Goal: Transaction & Acquisition: Purchase product/service

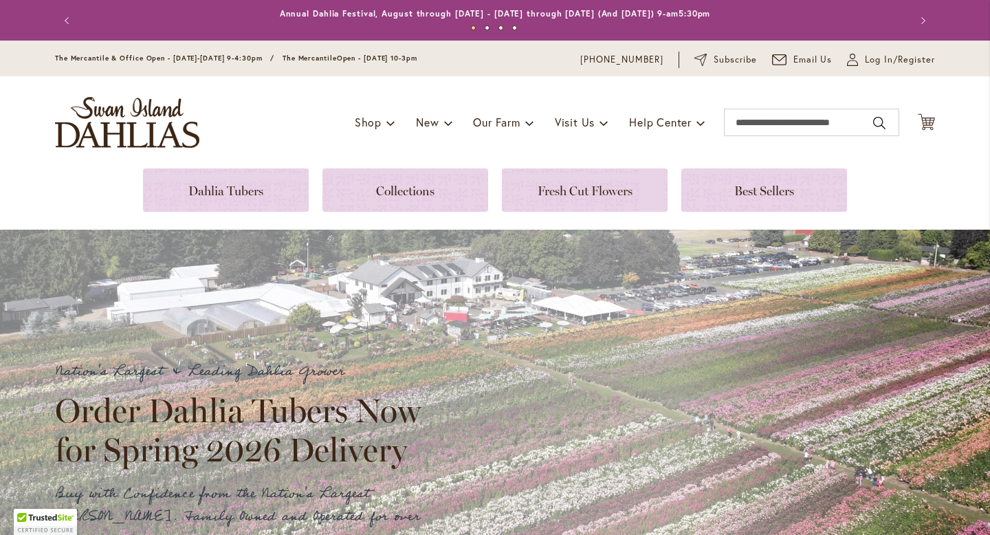
scroll to position [419, 0]
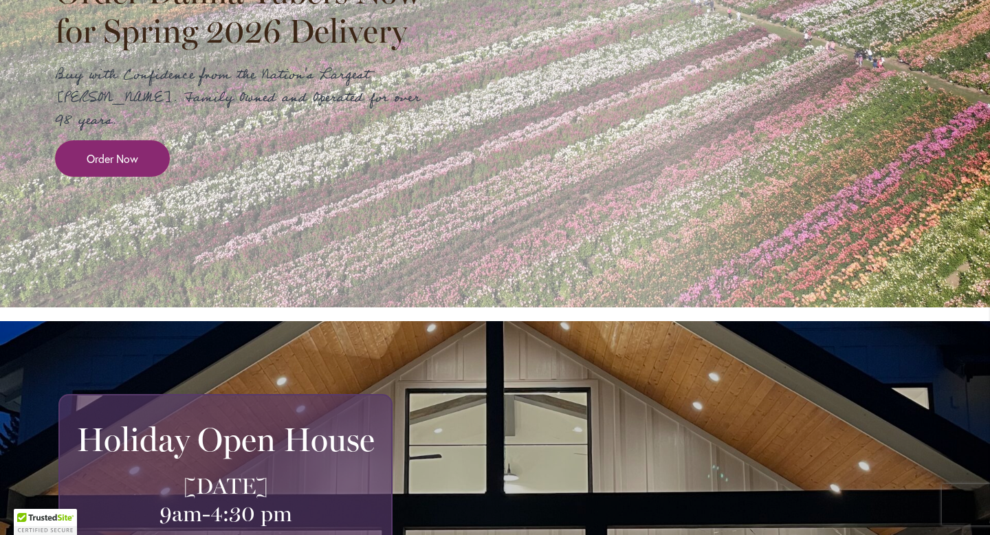
click at [96, 151] on span "Order Now" at bounding box center [113, 159] width 52 height 16
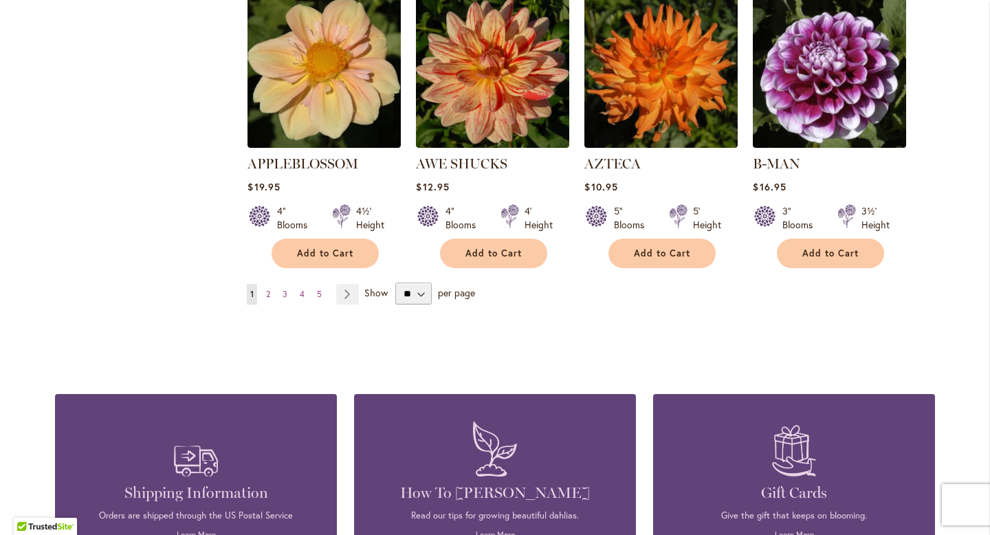
scroll to position [1236, 0]
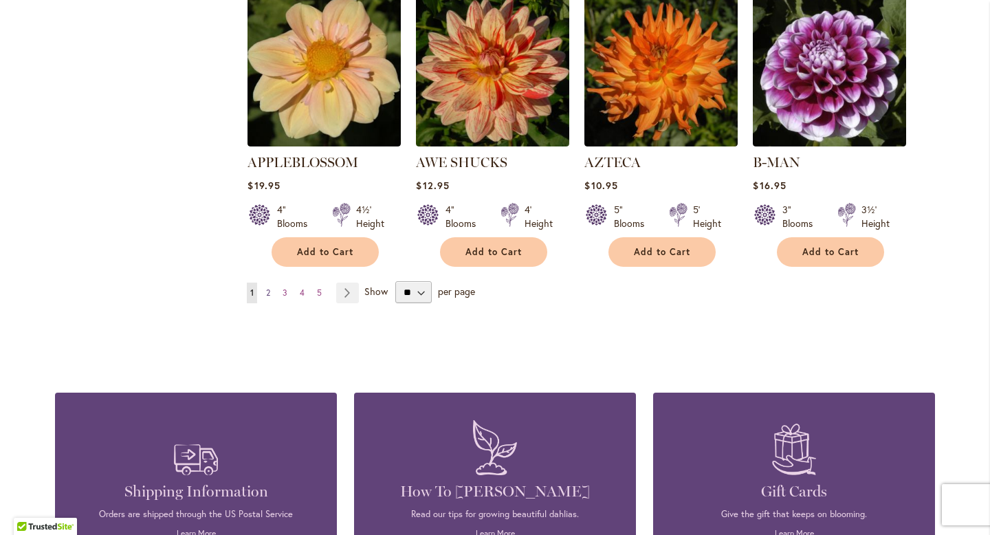
click at [270, 287] on span "2" at bounding box center [268, 292] width 4 height 10
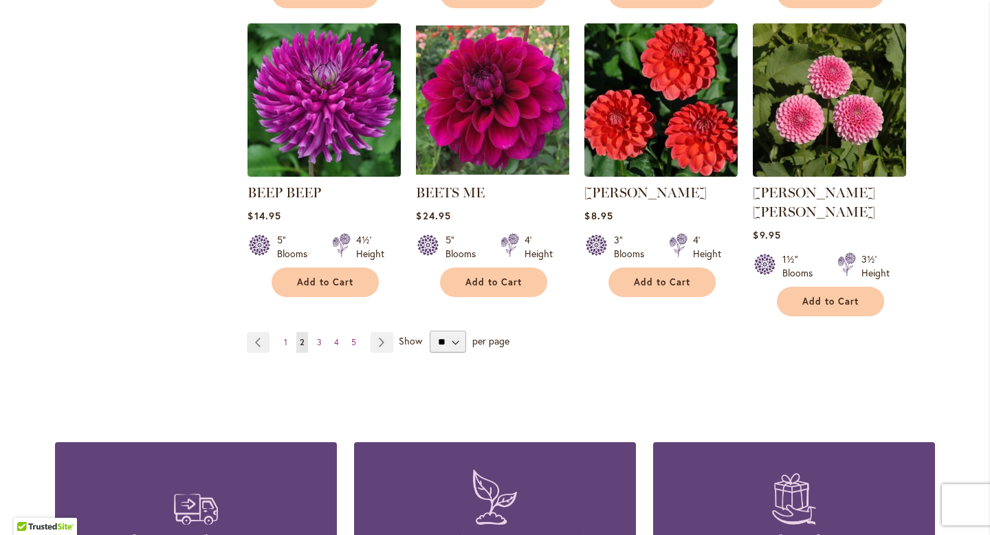
scroll to position [1189, 0]
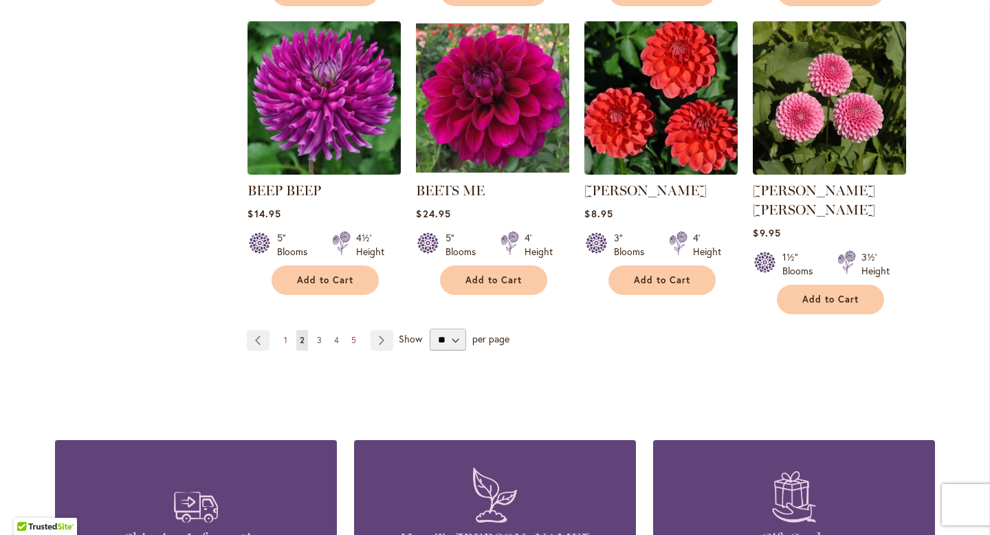
click at [323, 330] on link "Page 3" at bounding box center [320, 340] width 12 height 21
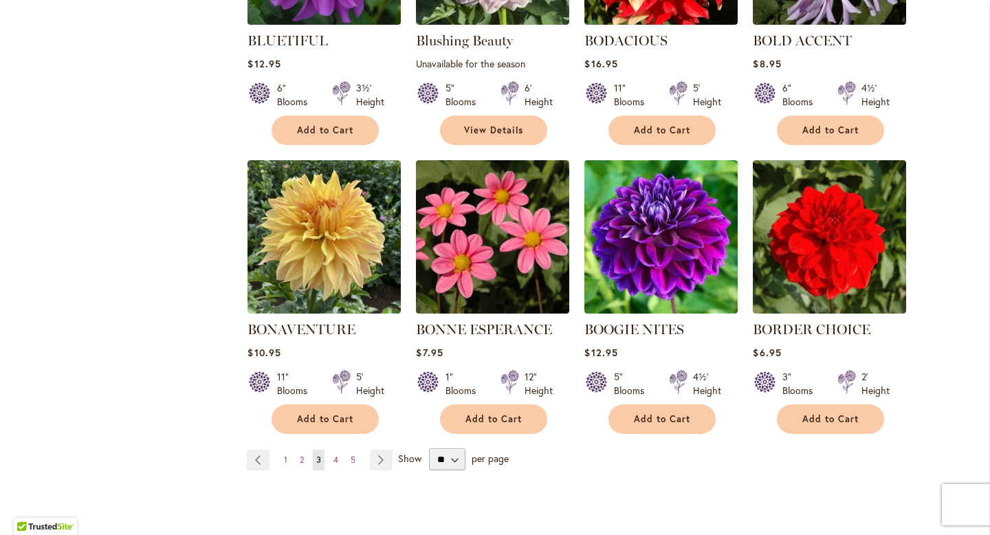
scroll to position [1130, 0]
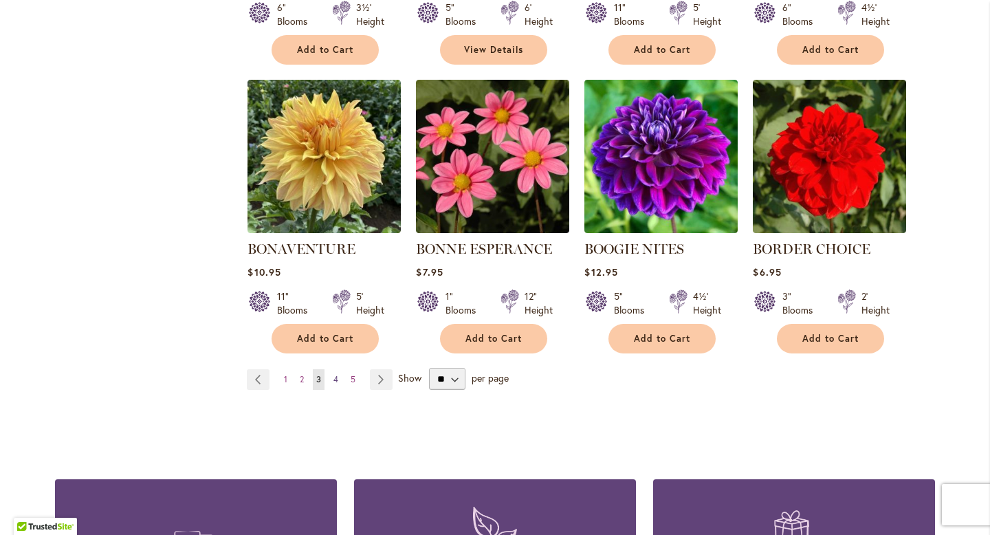
click at [334, 377] on span "4" at bounding box center [336, 379] width 5 height 10
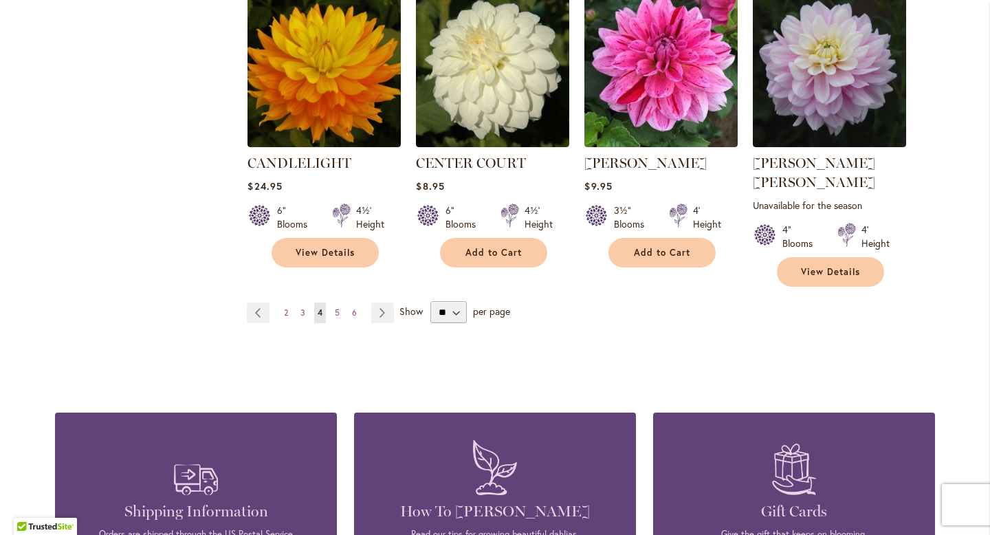
scroll to position [1236, 0]
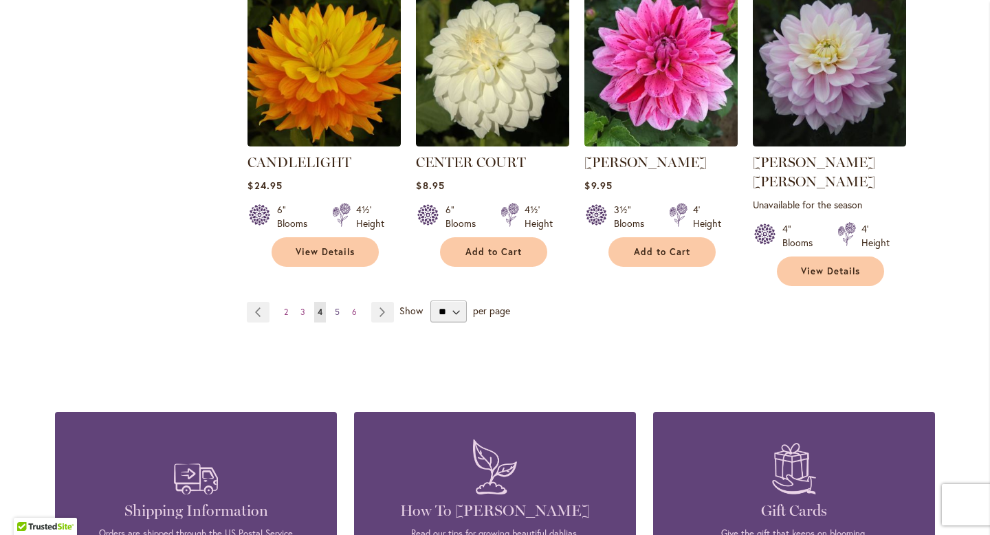
click at [337, 307] on span "5" at bounding box center [337, 312] width 5 height 10
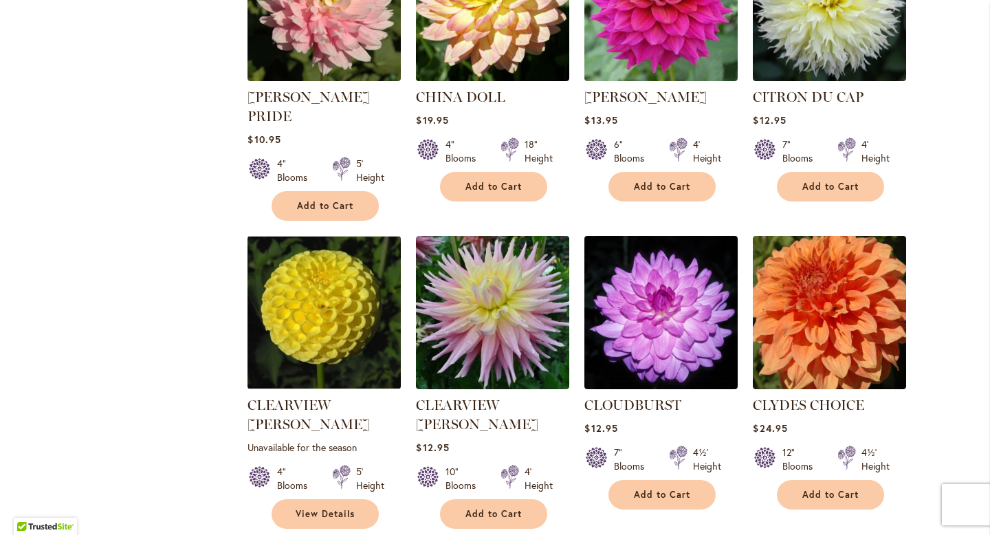
scroll to position [1213, 0]
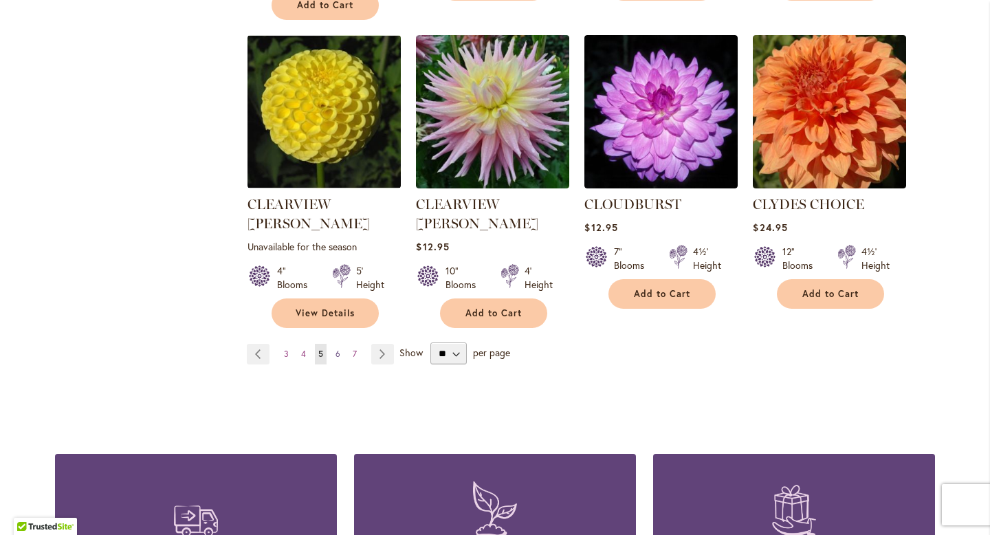
click at [339, 349] on span "6" at bounding box center [338, 354] width 5 height 10
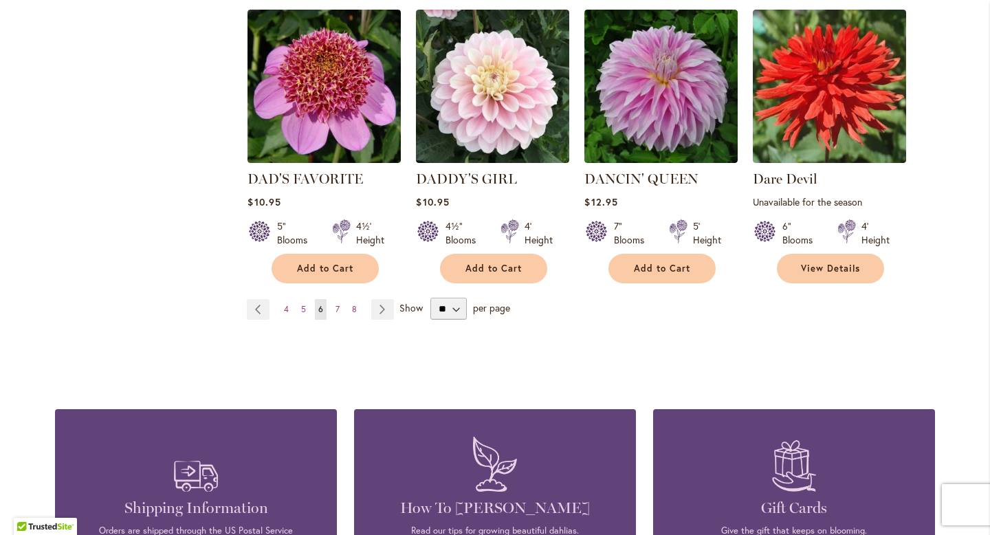
scroll to position [1259, 0]
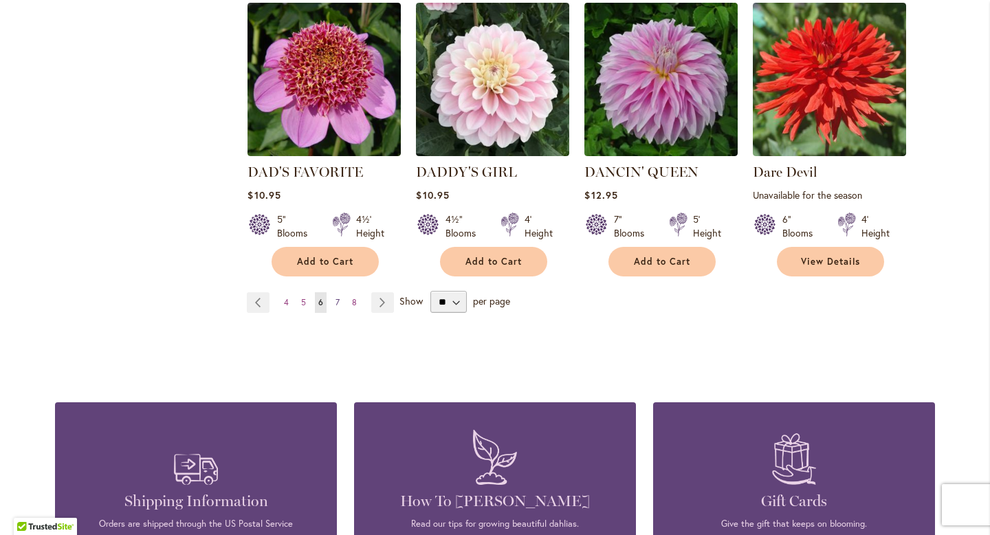
click at [338, 297] on span "7" at bounding box center [338, 302] width 4 height 10
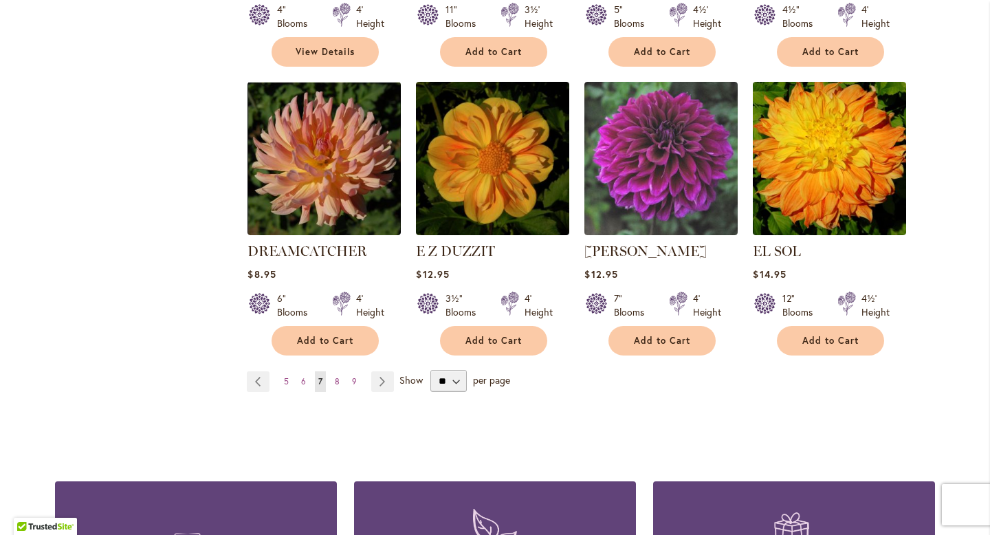
scroll to position [1163, 0]
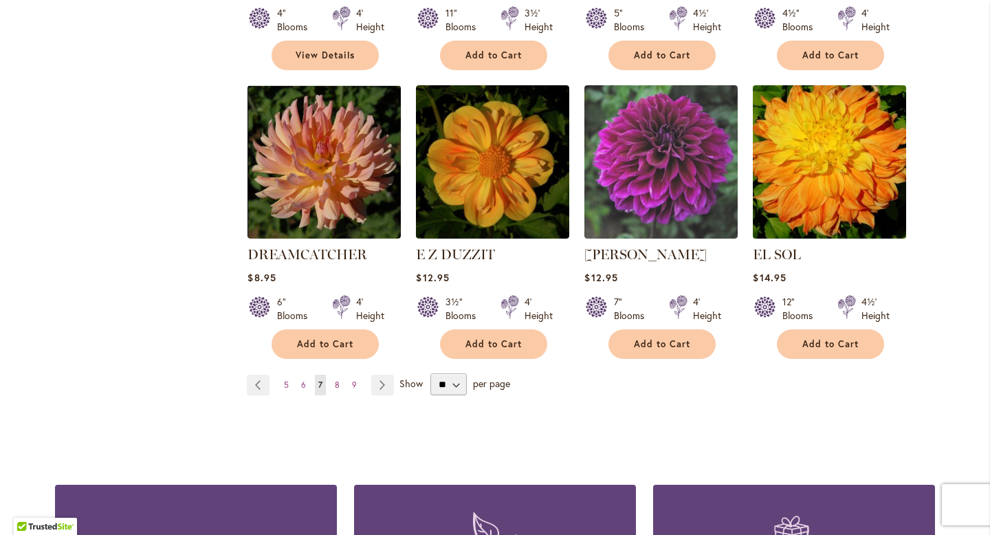
click at [815, 142] on img at bounding box center [830, 162] width 161 height 161
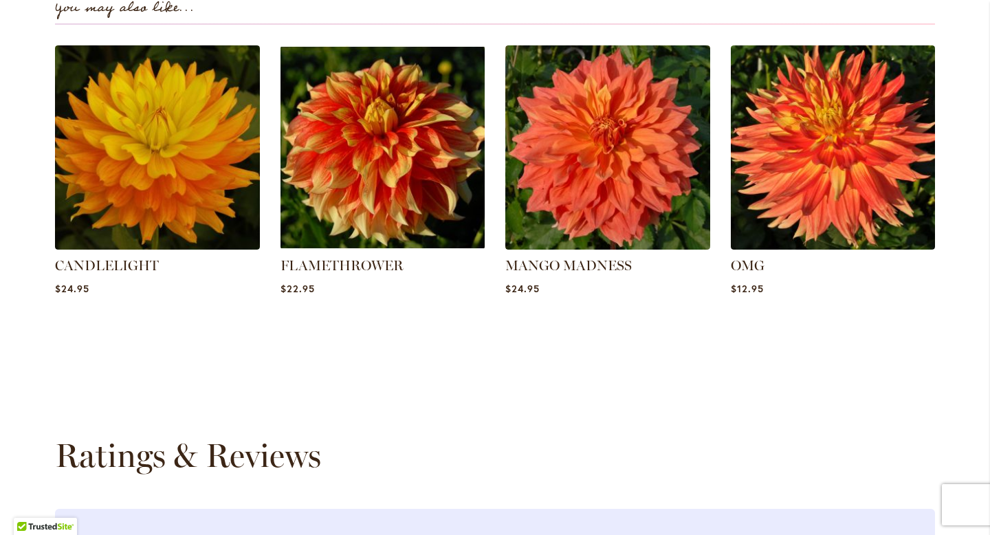
scroll to position [989, 0]
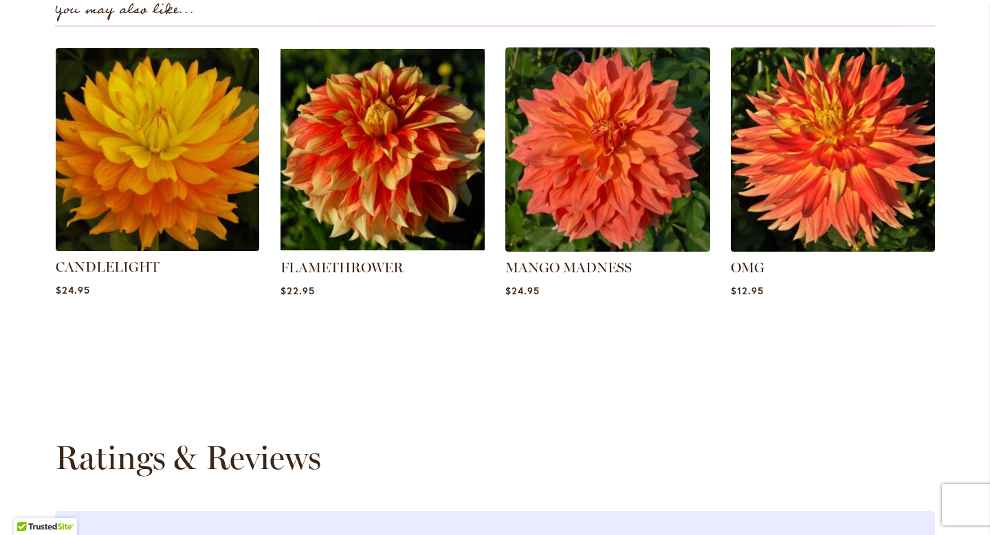
click at [140, 78] on img at bounding box center [157, 149] width 213 height 213
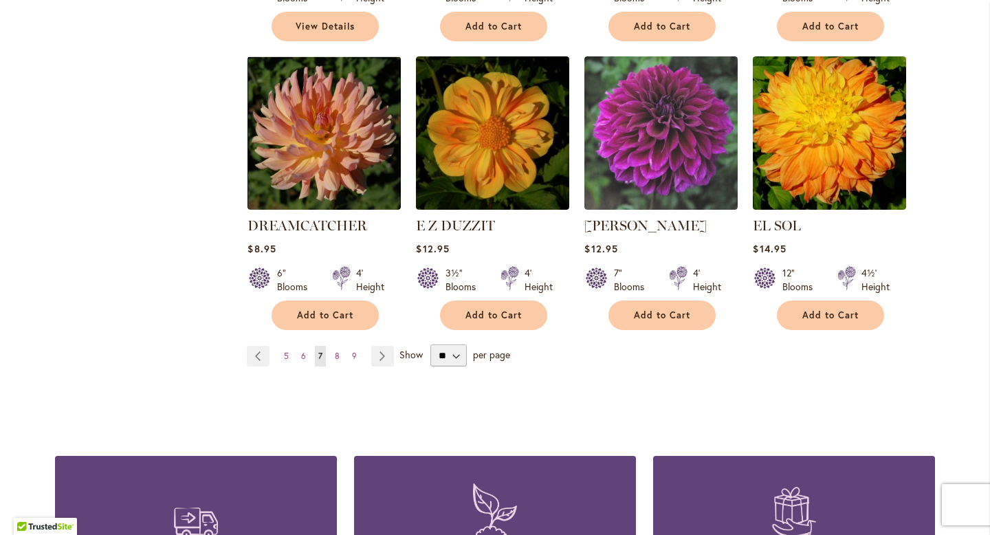
scroll to position [1197, 0]
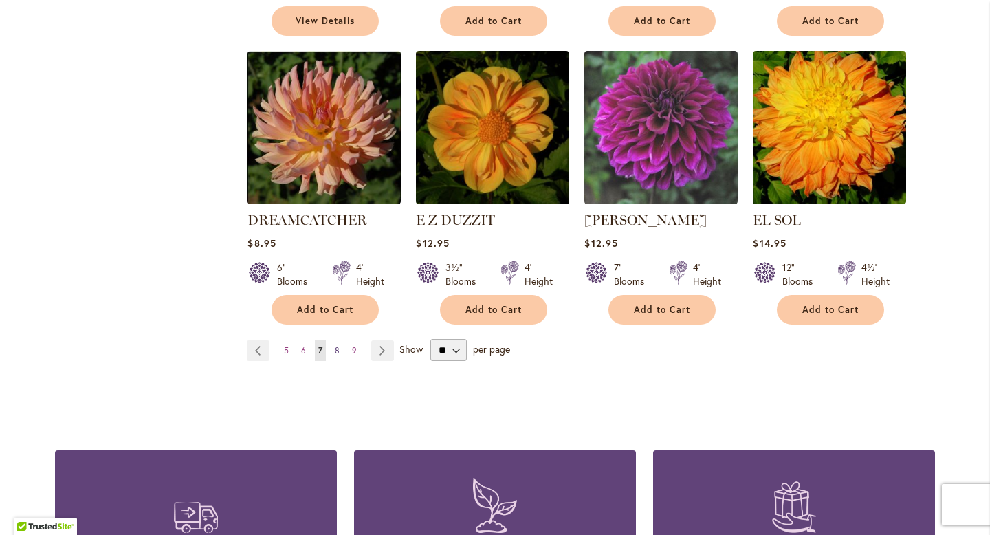
click at [339, 340] on link "Page 8" at bounding box center [338, 350] width 12 height 21
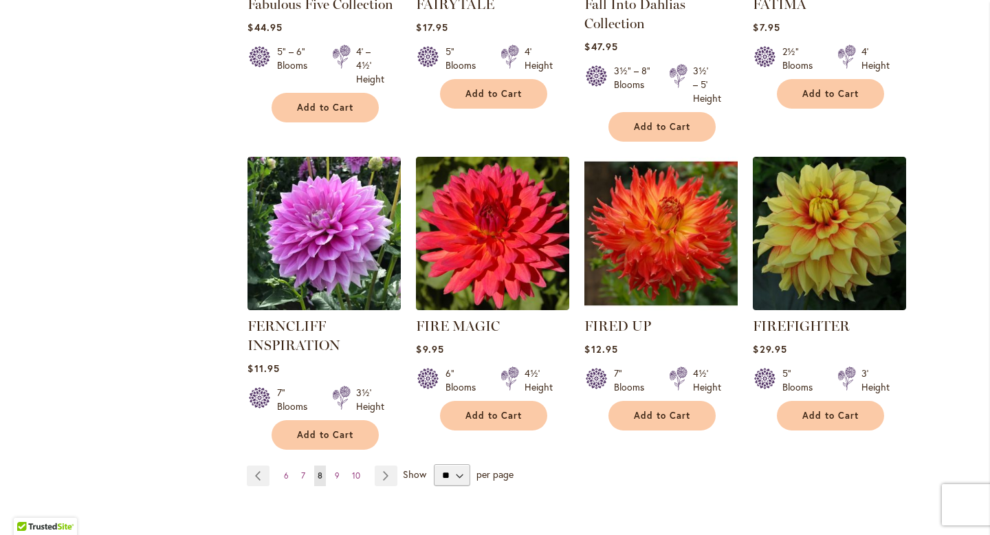
scroll to position [1248, 0]
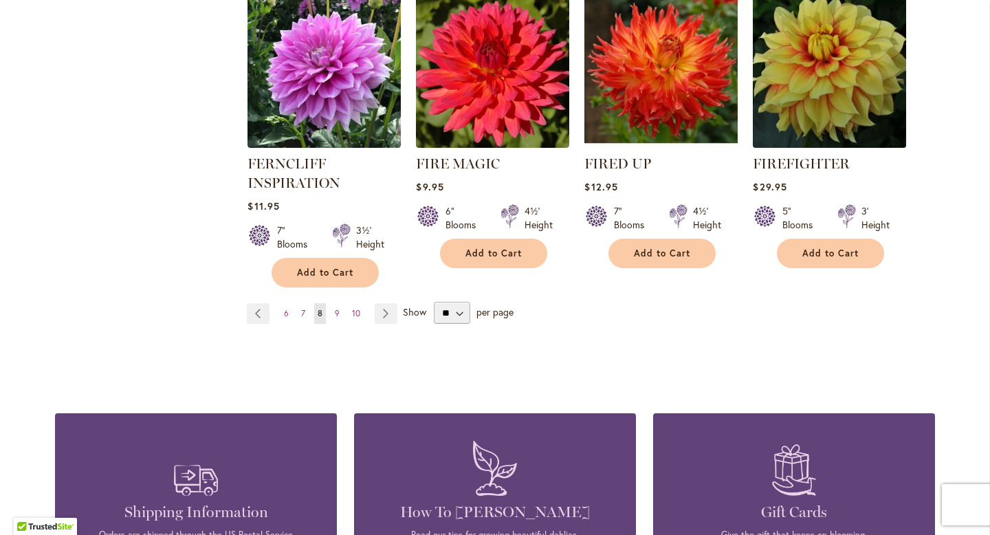
click at [833, 76] on img at bounding box center [830, 71] width 161 height 161
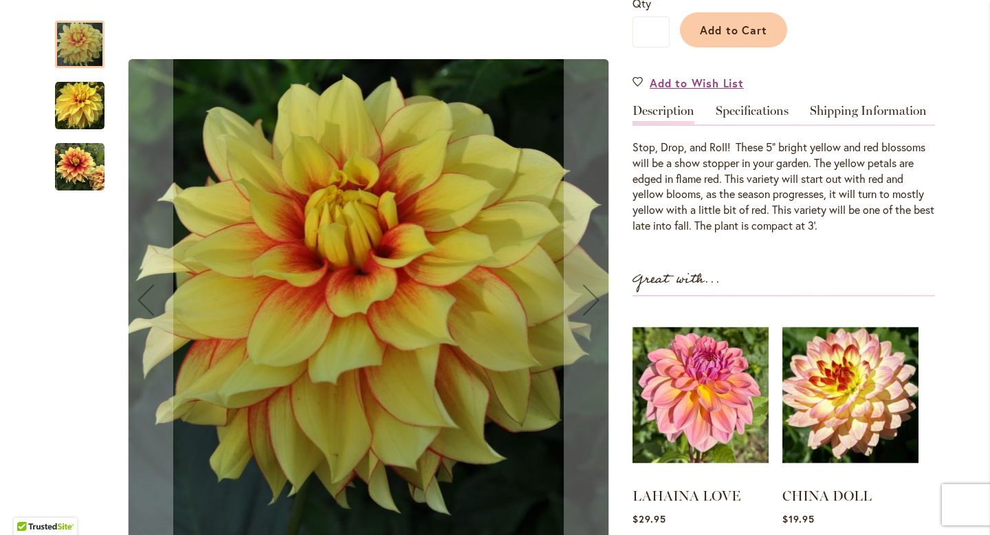
scroll to position [335, 0]
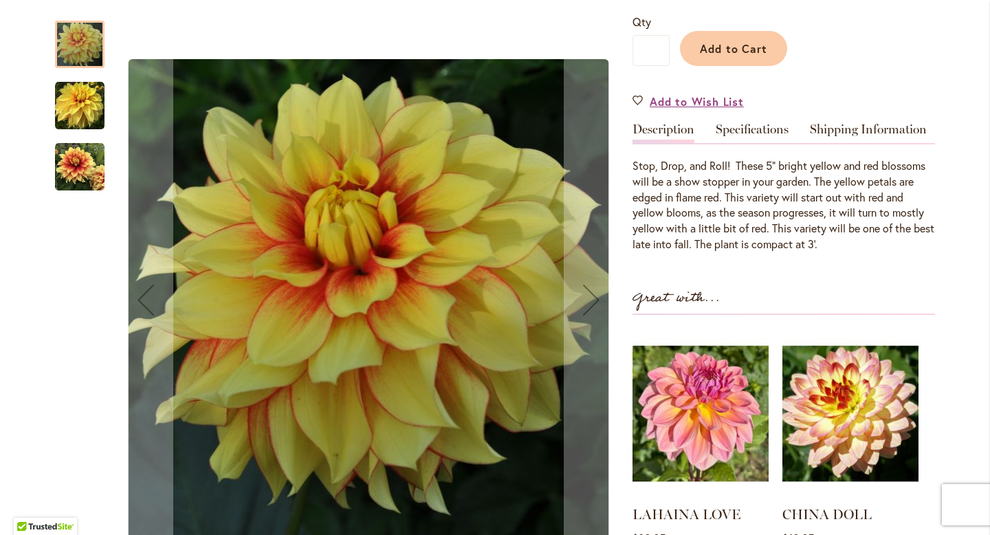
click at [83, 113] on img "FIREFIGHTER" at bounding box center [80, 106] width 50 height 50
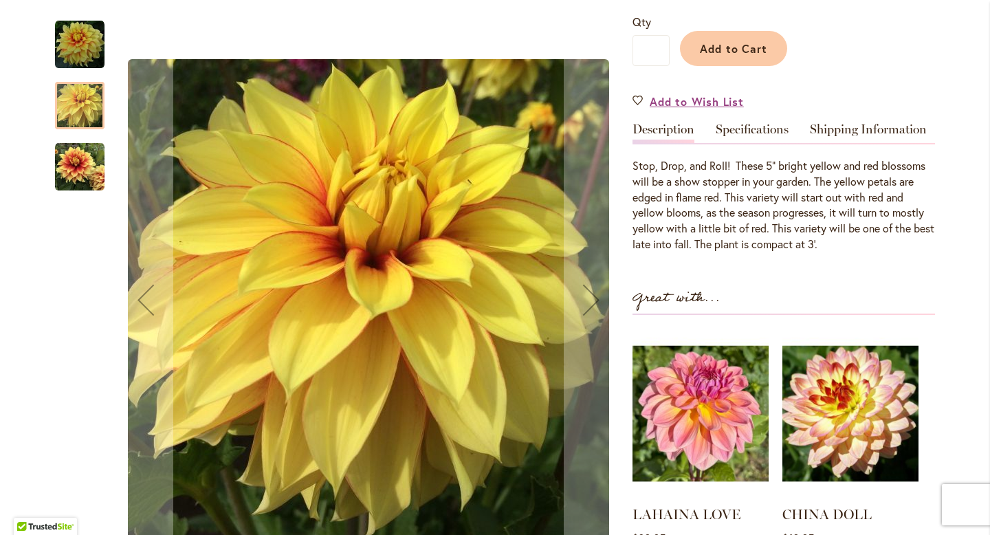
click at [74, 155] on img "FIREFIGHTER" at bounding box center [80, 167] width 50 height 50
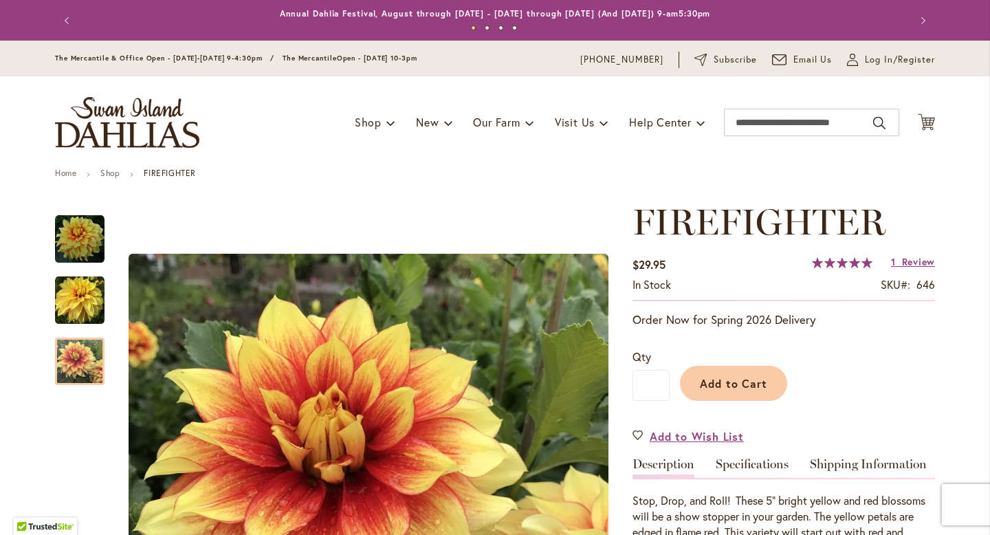
scroll to position [166, 0]
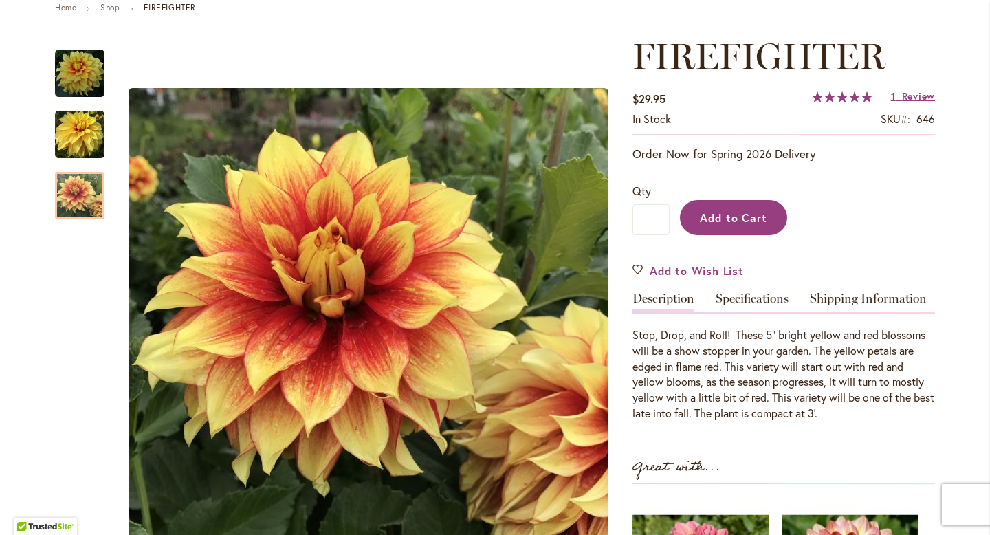
click at [745, 218] on span "Add to Cart" at bounding box center [734, 217] width 68 height 14
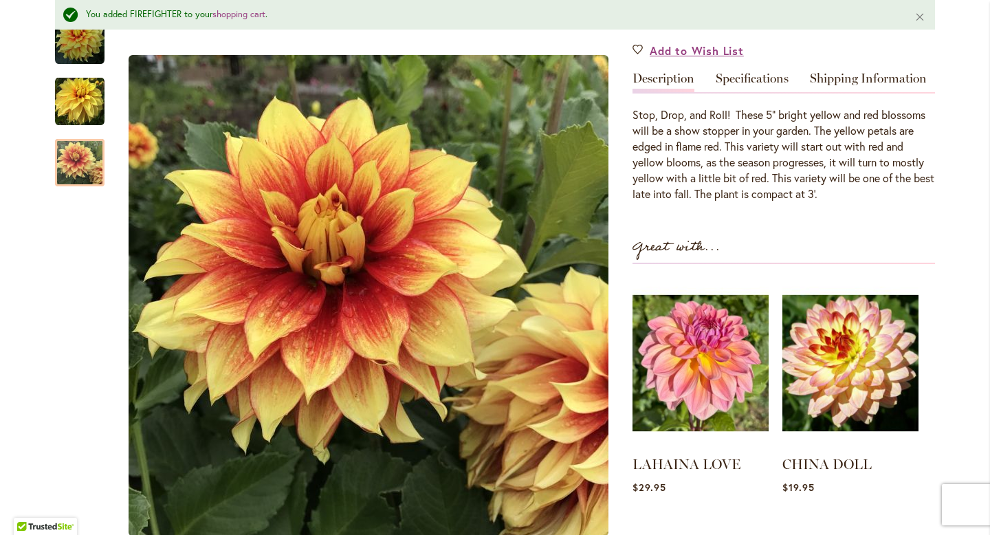
scroll to position [421, 0]
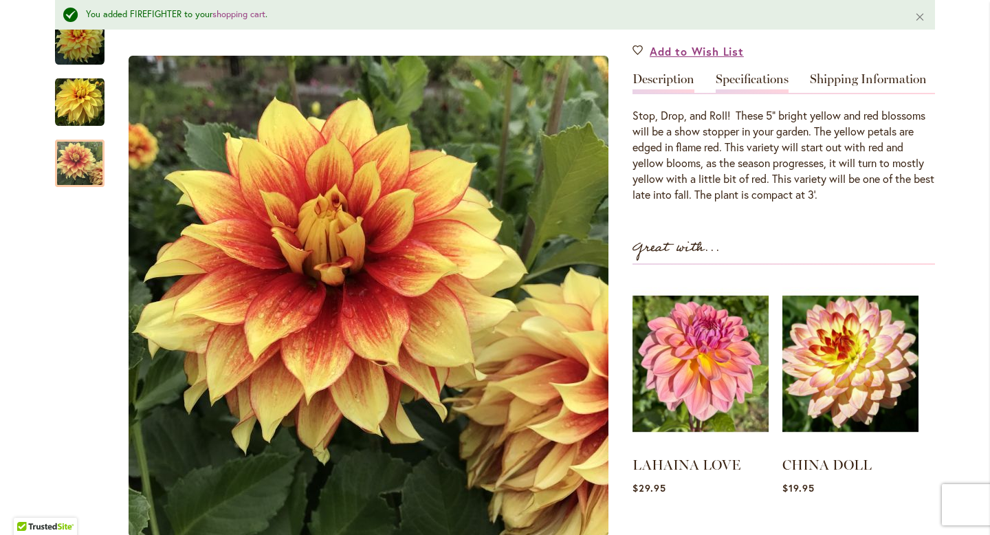
click at [750, 76] on link "Specifications" at bounding box center [752, 83] width 73 height 20
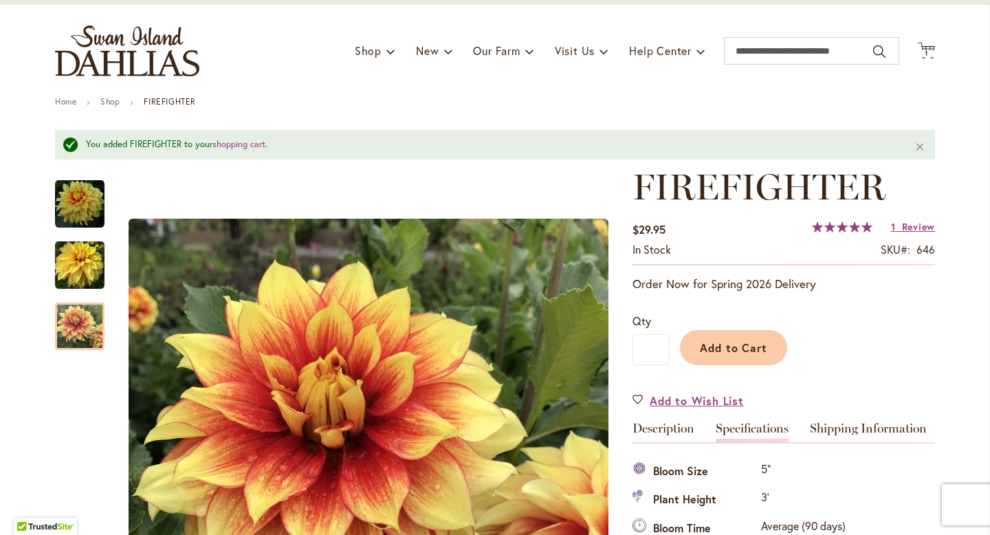
scroll to position [0, 0]
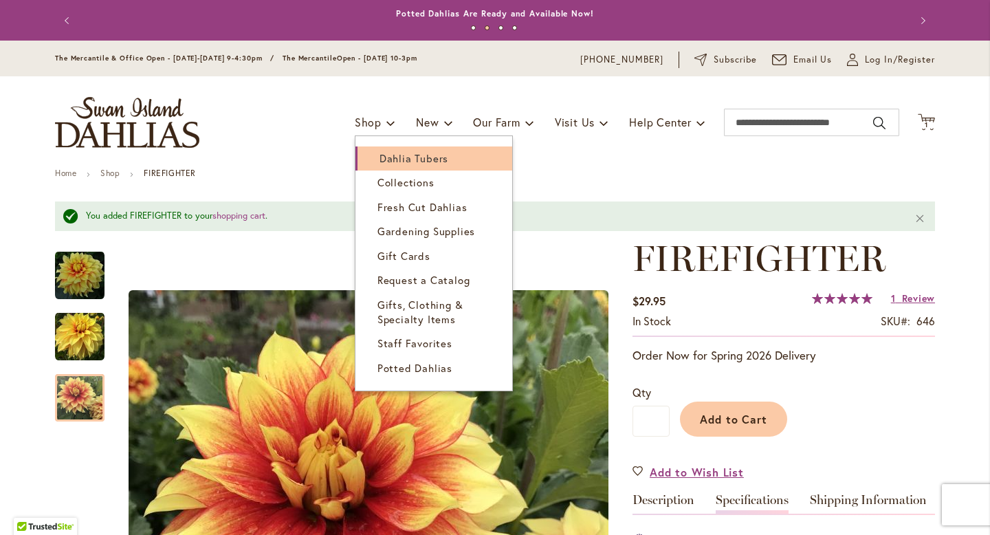
click at [382, 155] on span "Dahlia Tubers" at bounding box center [414, 158] width 69 height 14
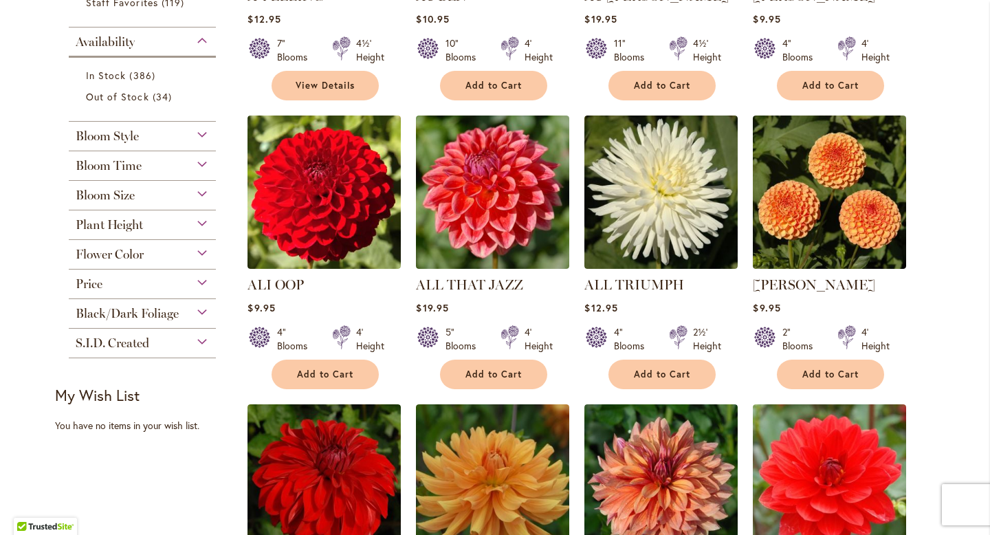
scroll to position [518, 0]
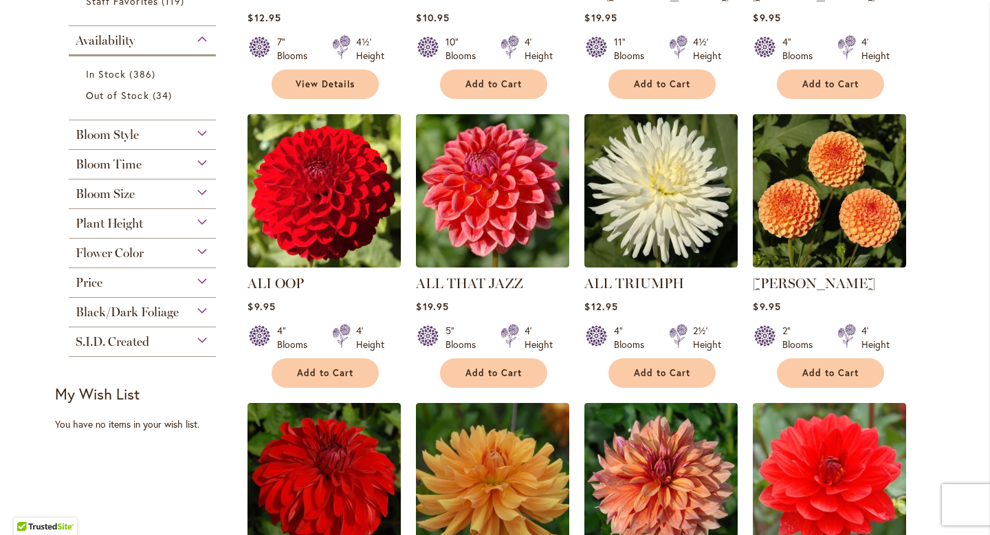
click at [200, 198] on div "Bloom Size" at bounding box center [142, 191] width 147 height 22
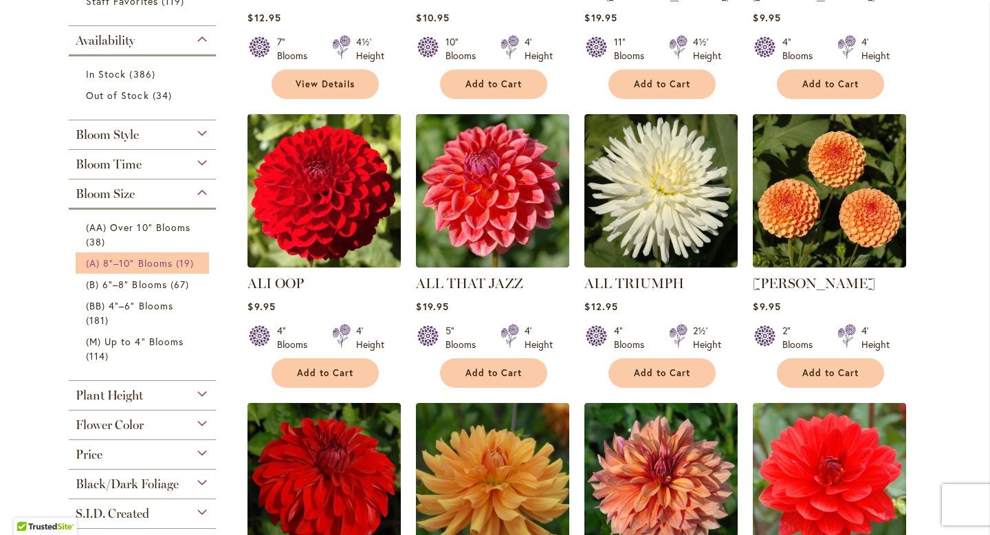
click at [156, 266] on span "(A) 8"–10" Blooms" at bounding box center [129, 263] width 87 height 13
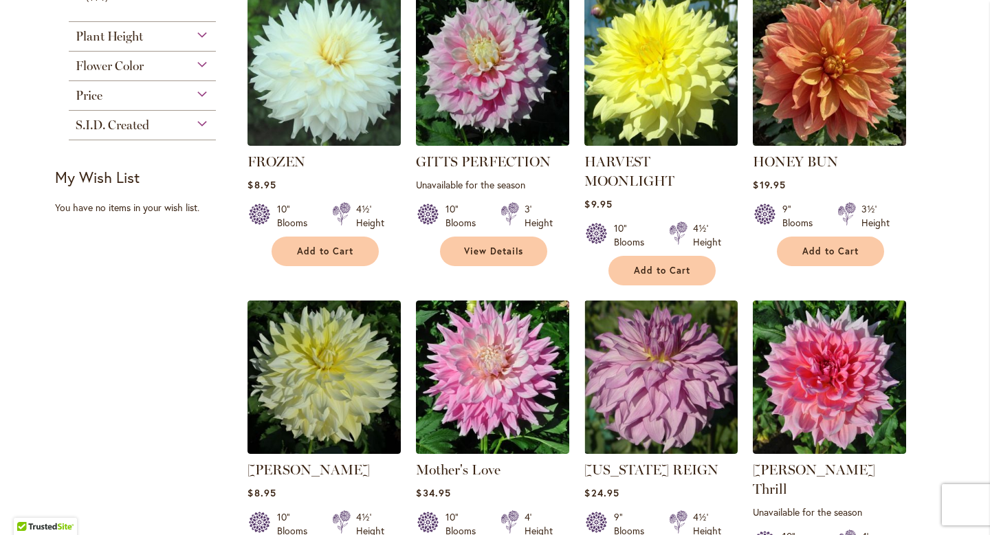
scroll to position [634, 0]
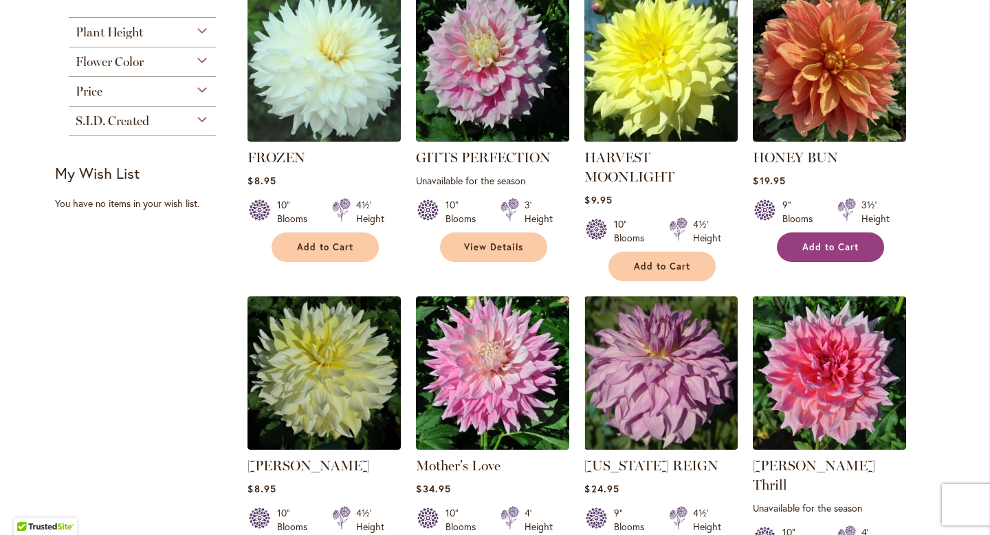
click at [845, 250] on span "Add to Cart" at bounding box center [831, 247] width 56 height 12
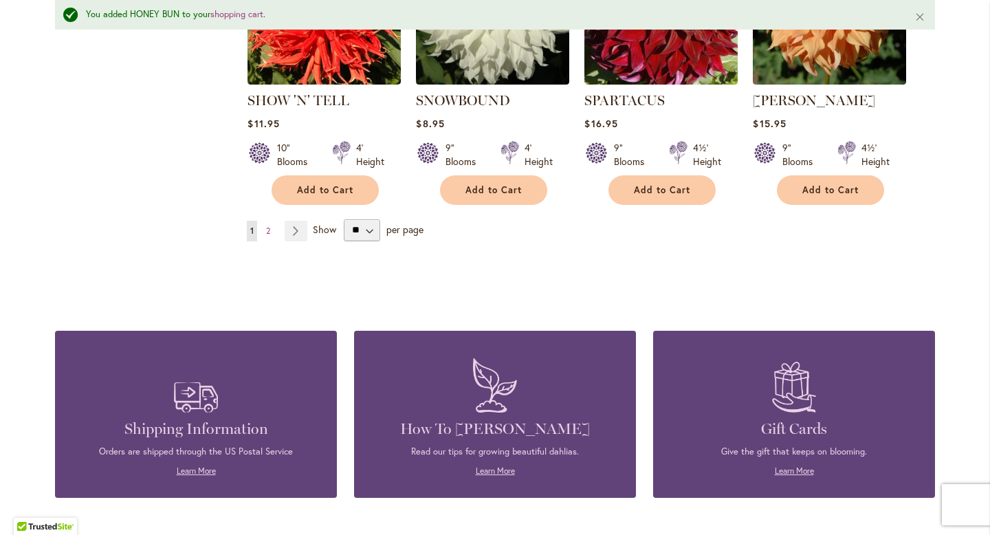
scroll to position [1342, 0]
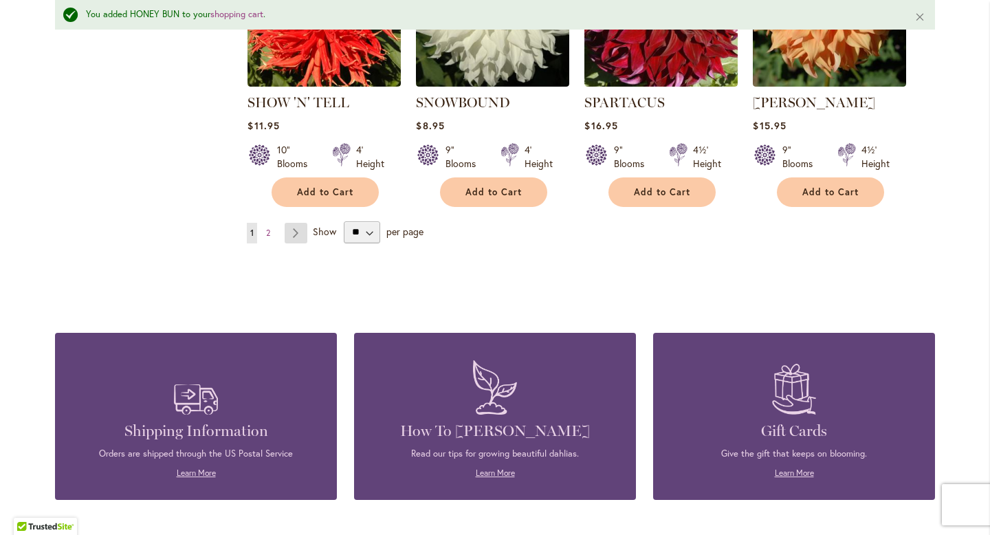
click at [294, 223] on link "Page Next" at bounding box center [296, 233] width 23 height 21
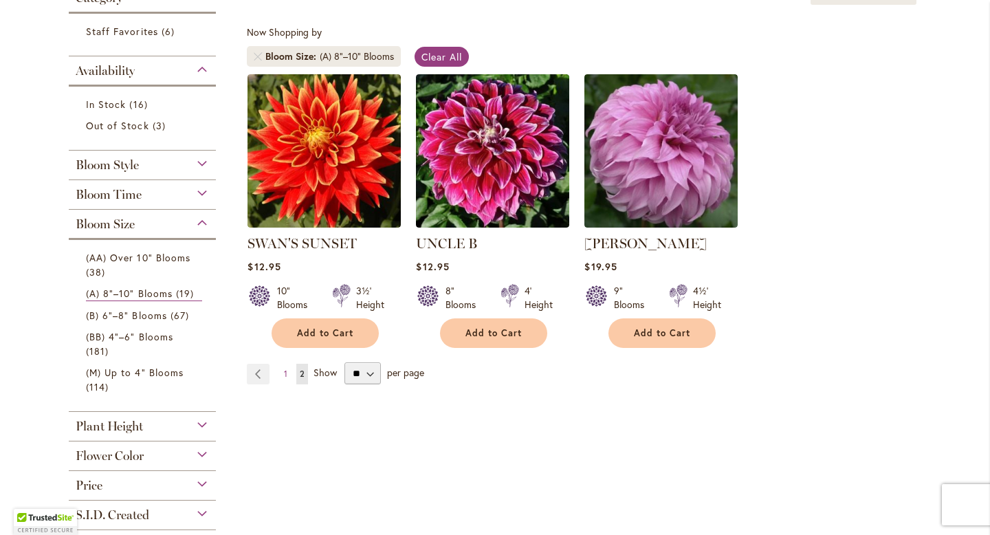
scroll to position [241, 0]
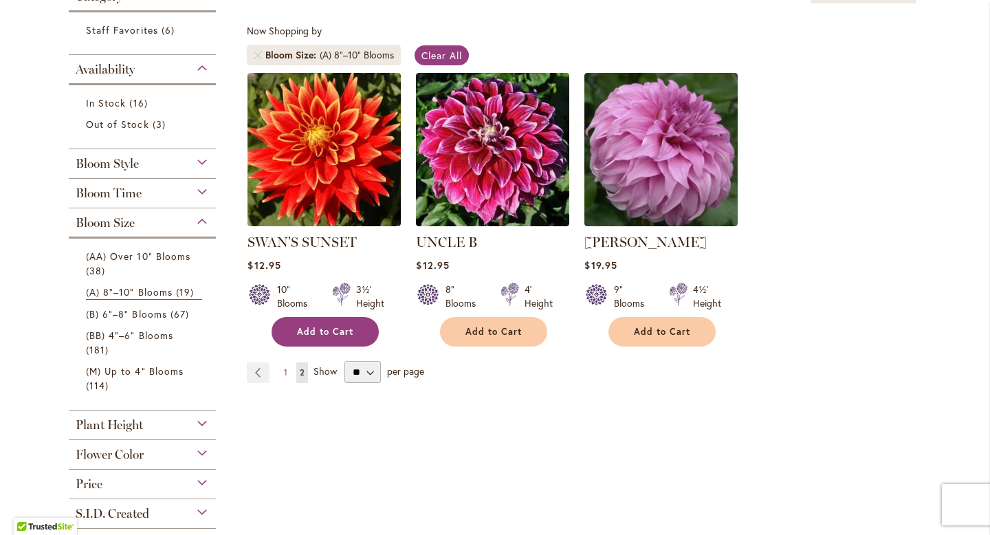
click at [334, 317] on button "Add to Cart" at bounding box center [325, 332] width 107 height 30
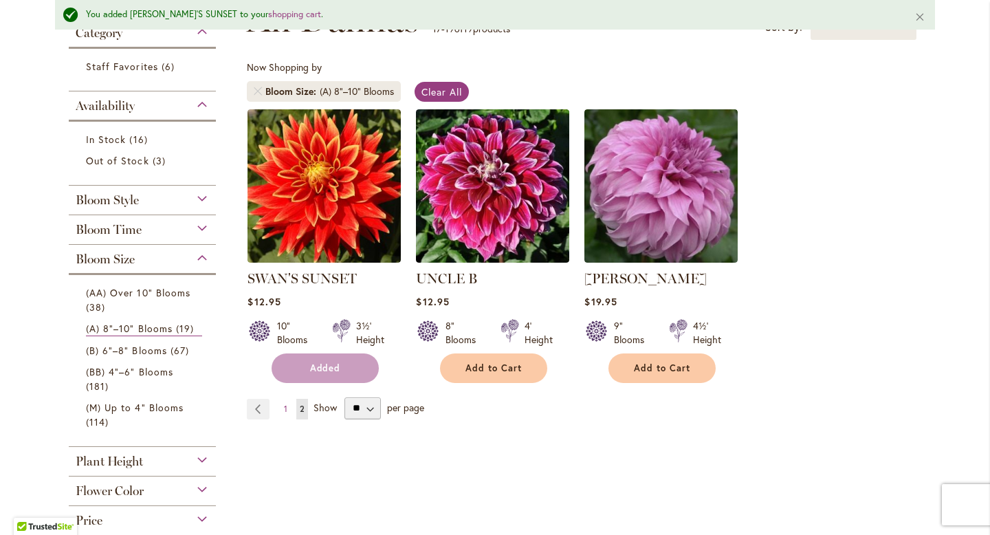
scroll to position [277, 0]
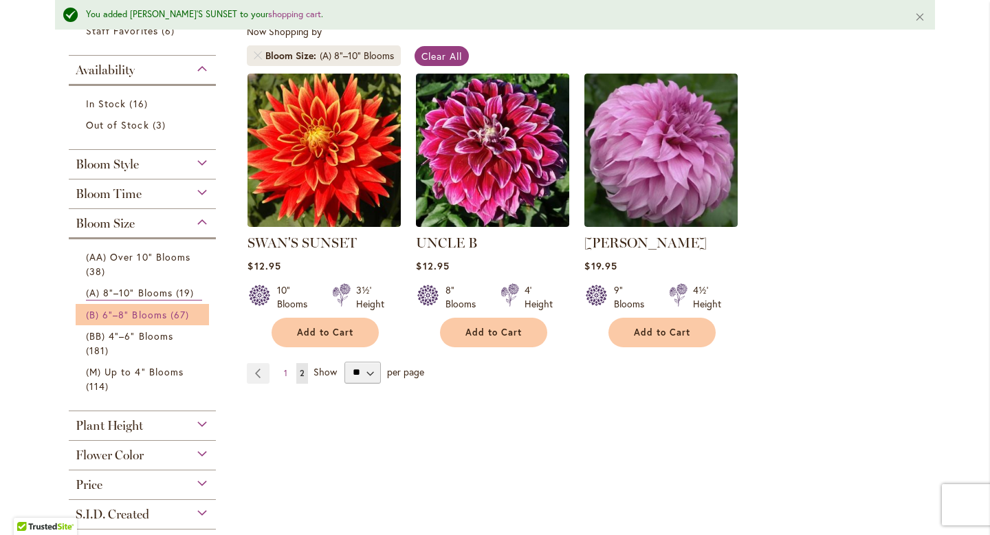
click at [176, 310] on span "67 items" at bounding box center [182, 314] width 22 height 14
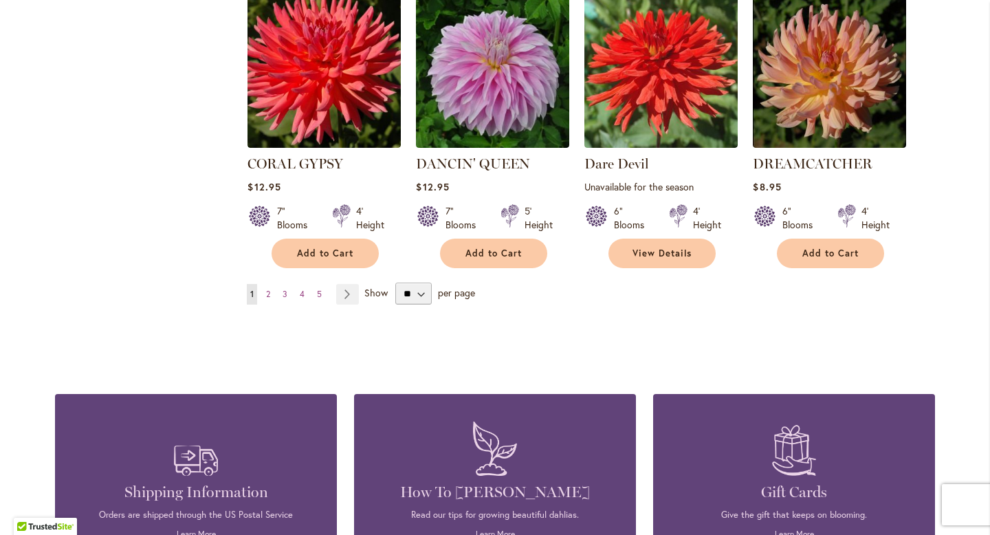
scroll to position [1228, 0]
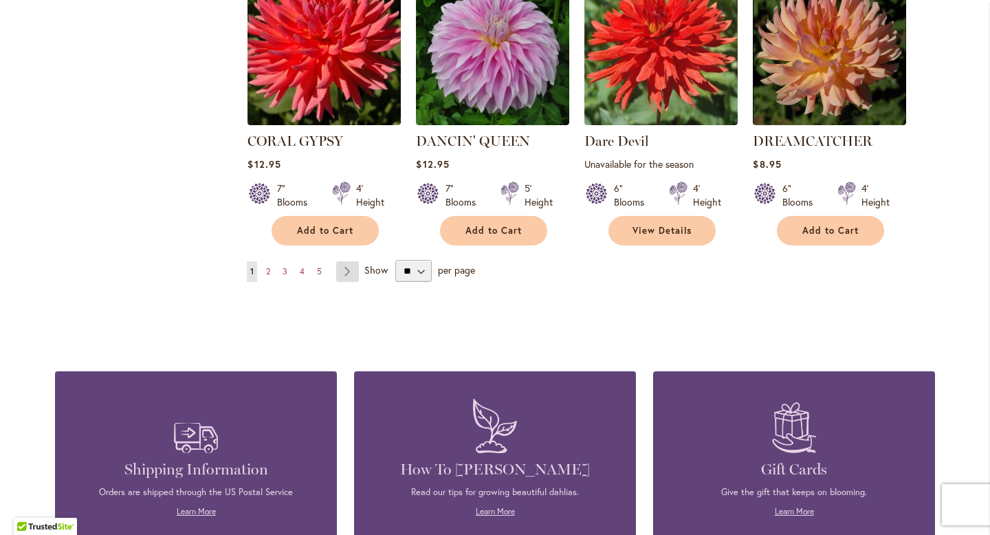
click at [348, 261] on link "Page Next" at bounding box center [347, 271] width 23 height 21
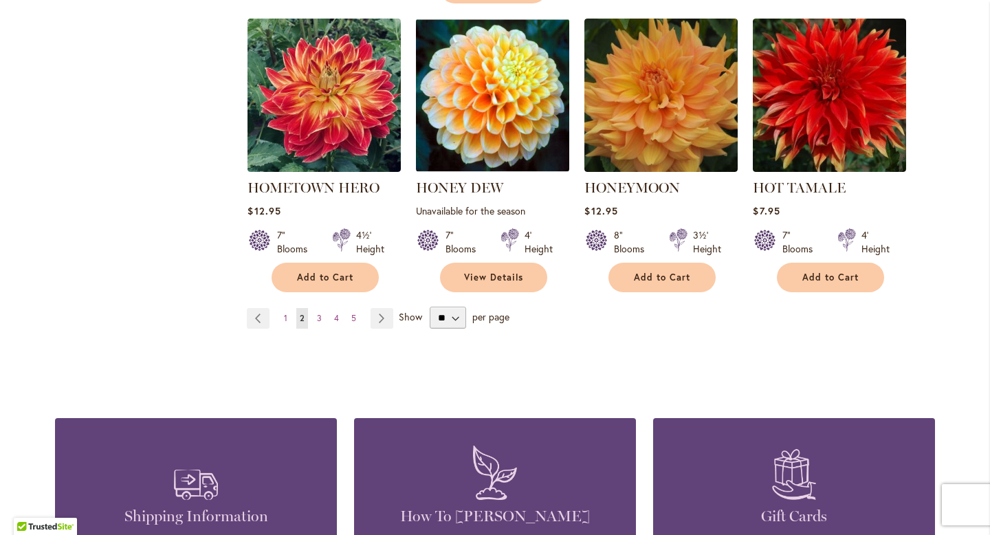
scroll to position [1251, 0]
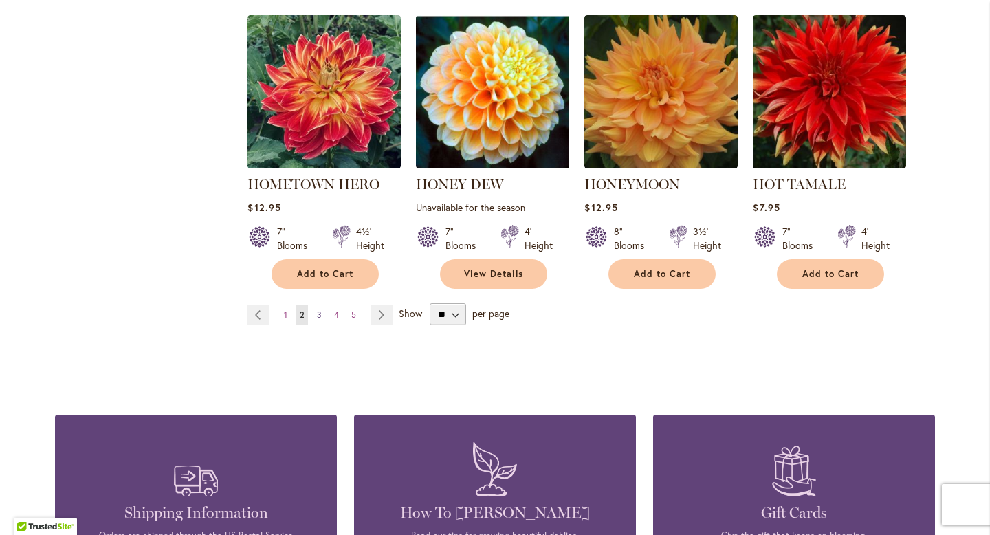
click at [316, 316] on link "Page 3" at bounding box center [320, 315] width 12 height 21
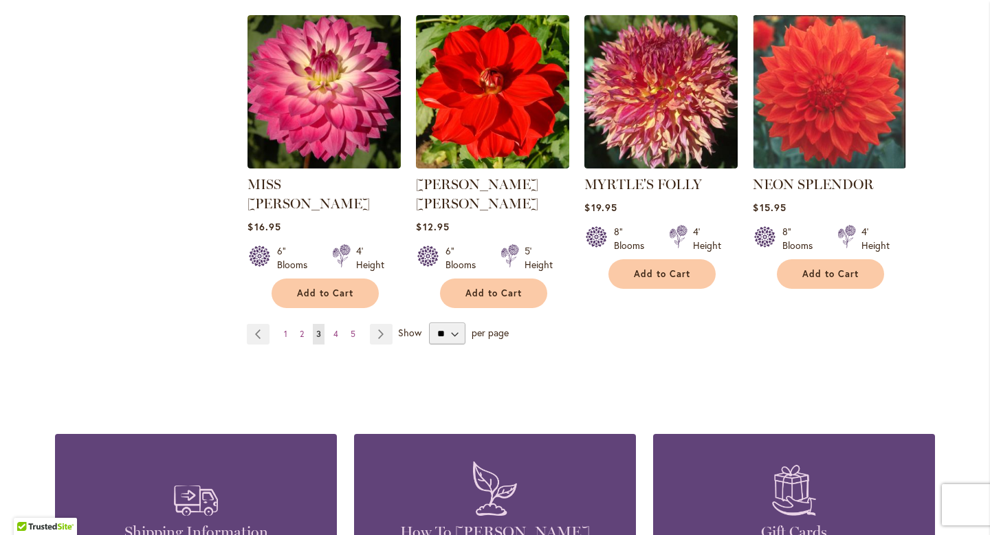
scroll to position [1228, 0]
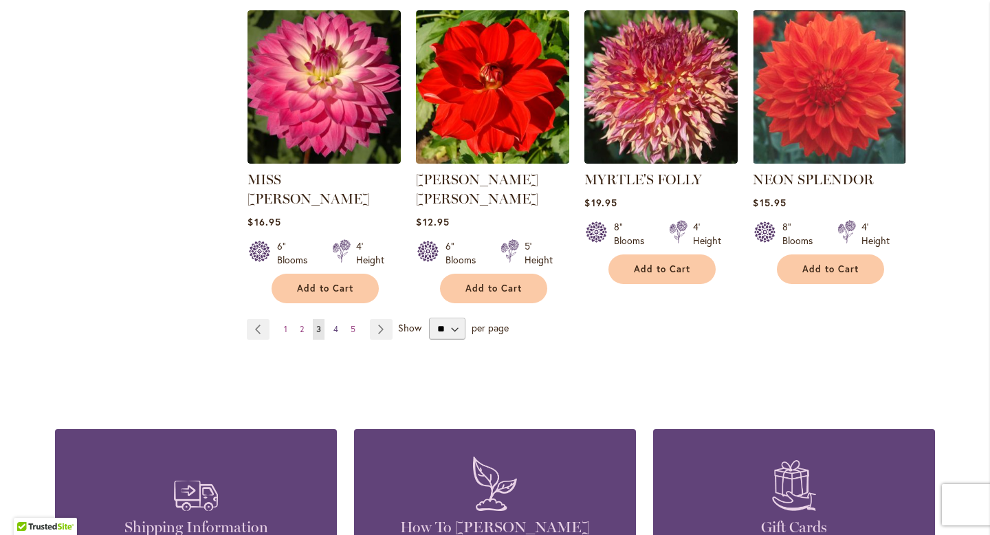
click at [334, 319] on link "Page 4" at bounding box center [336, 329] width 12 height 21
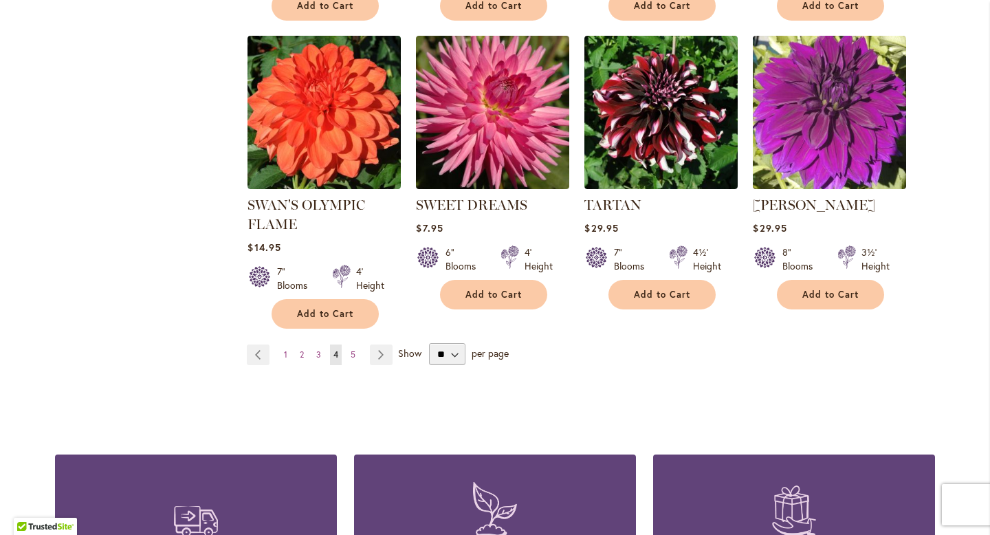
scroll to position [1175, 0]
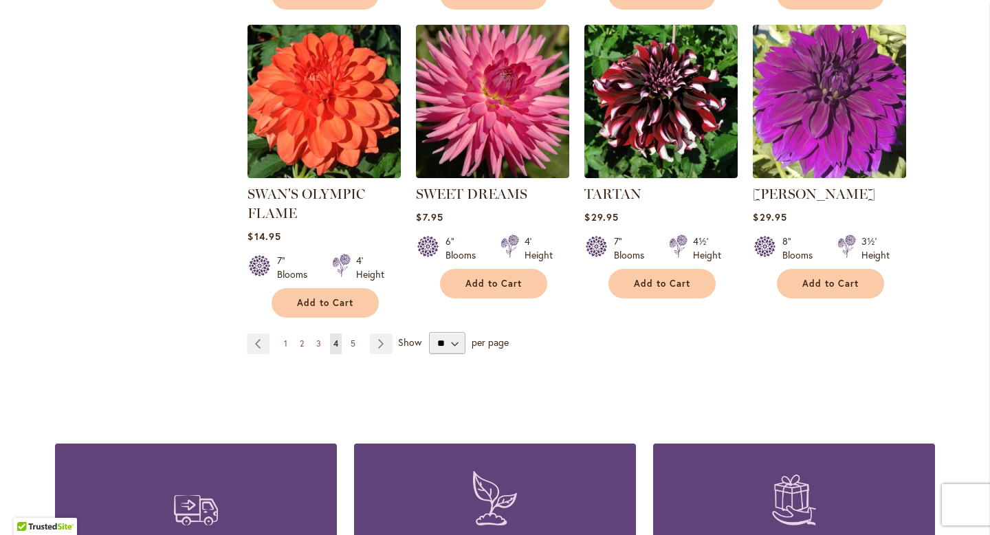
click at [351, 338] on span "5" at bounding box center [353, 343] width 5 height 10
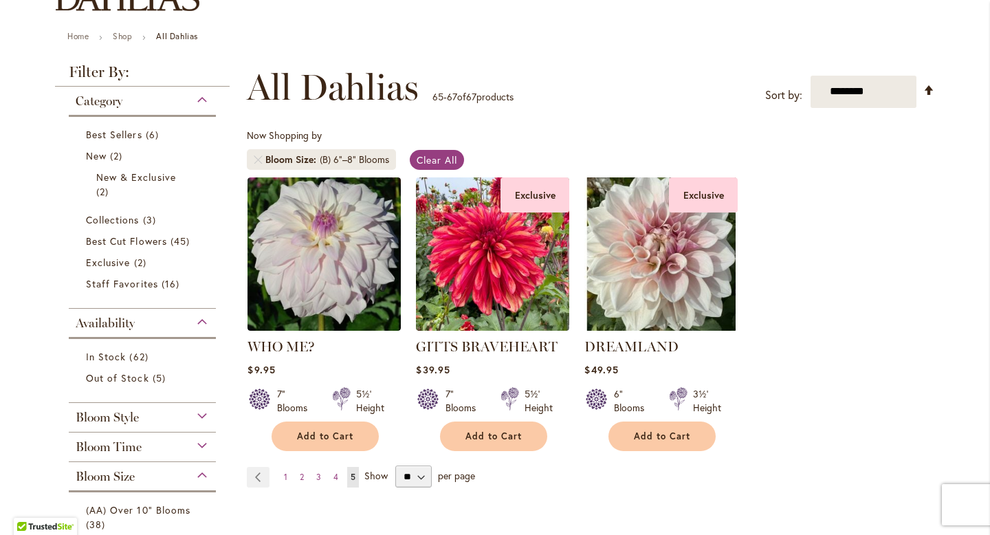
scroll to position [271, 0]
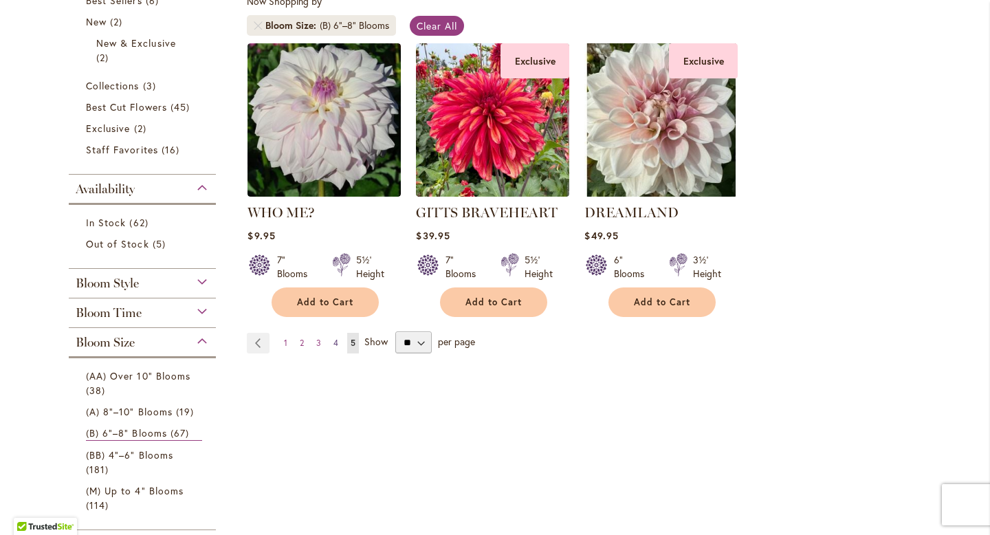
click at [334, 340] on span "4" at bounding box center [336, 343] width 5 height 10
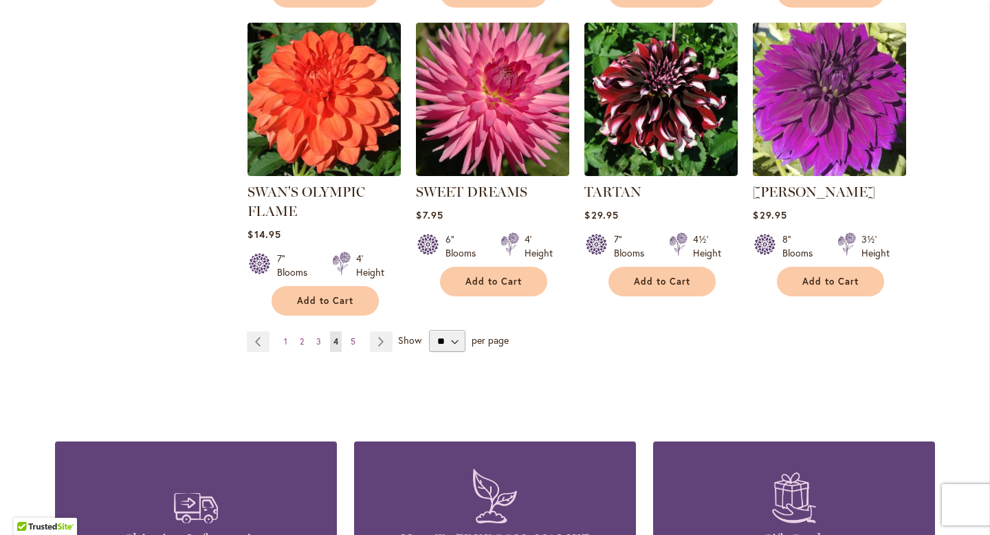
scroll to position [1174, 0]
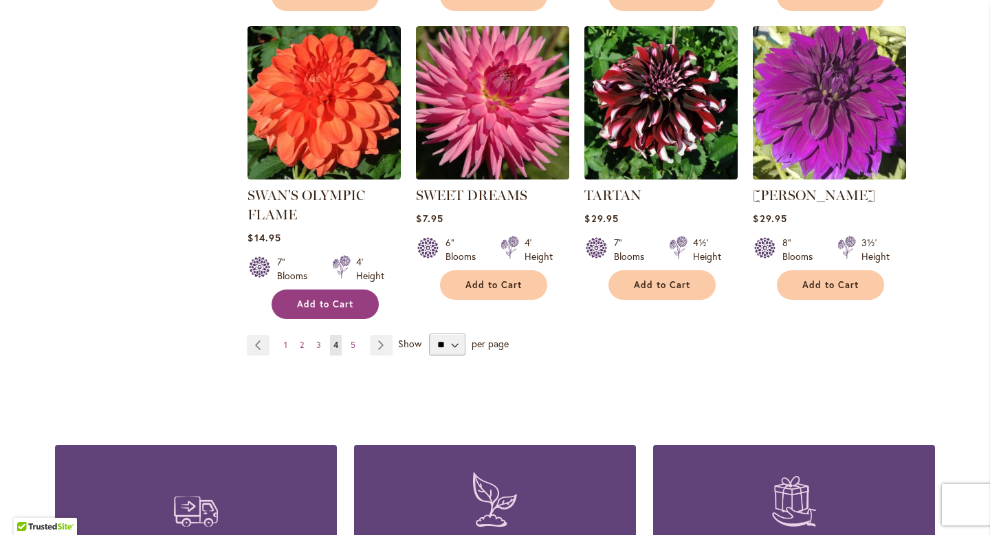
click at [328, 290] on button "Add to Cart" at bounding box center [325, 305] width 107 height 30
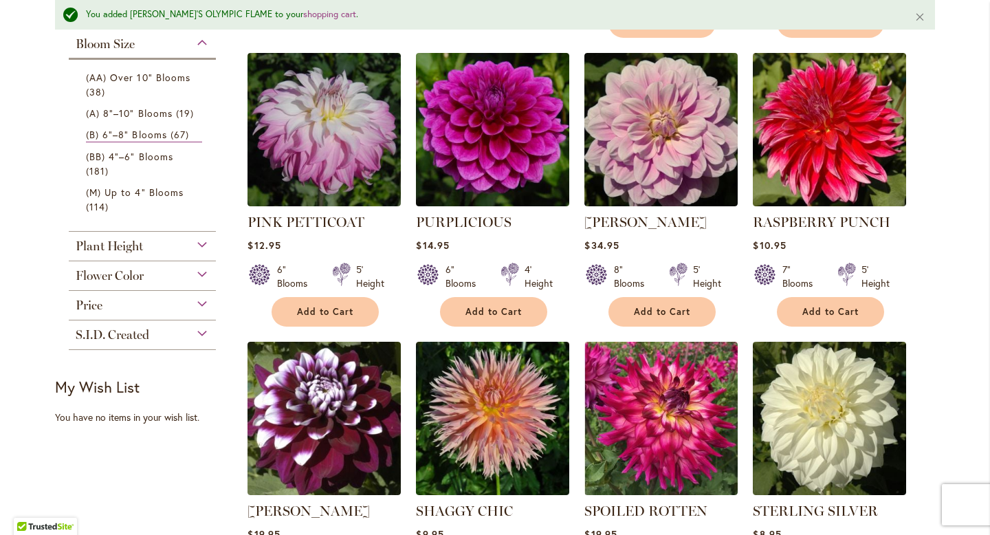
scroll to position [510, 0]
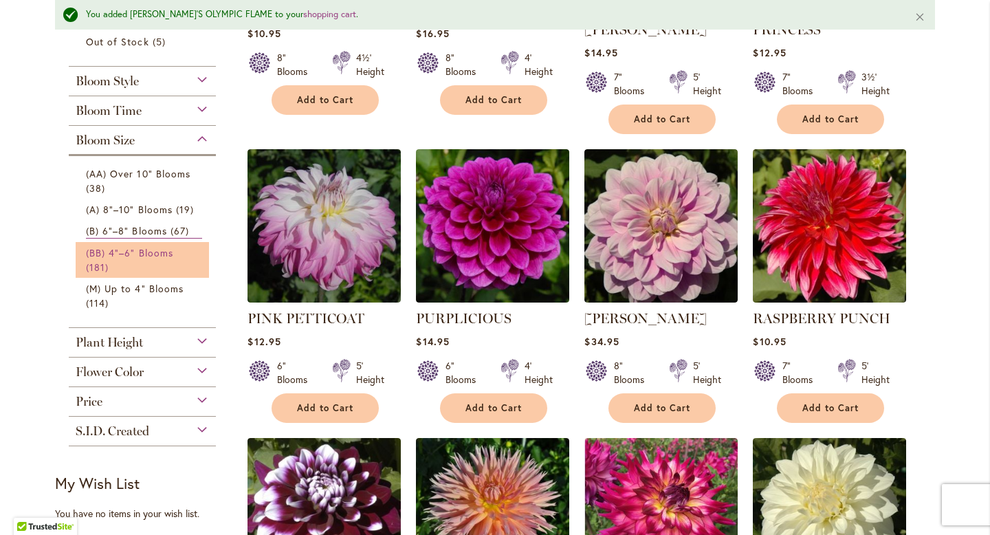
click at [151, 253] on span "(BB) 4"–6" Blooms" at bounding box center [129, 252] width 87 height 13
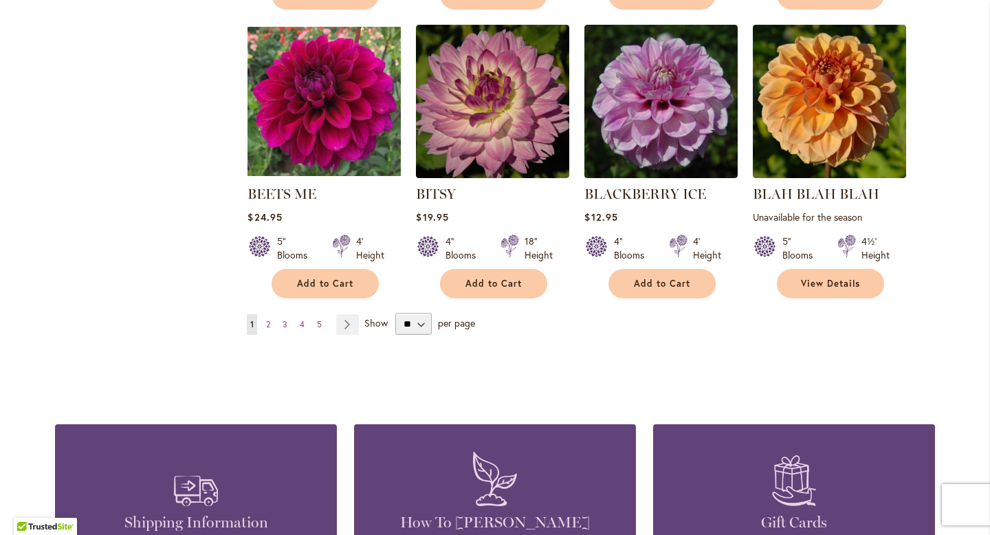
scroll to position [1153, 0]
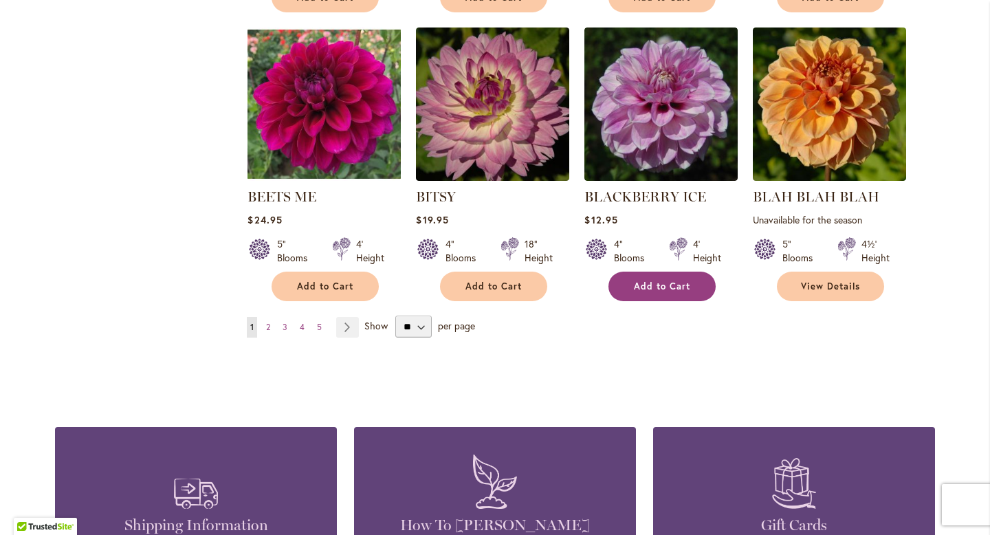
click at [664, 286] on span "Add to Cart" at bounding box center [662, 287] width 56 height 12
click at [265, 328] on link "Page 2" at bounding box center [268, 327] width 11 height 21
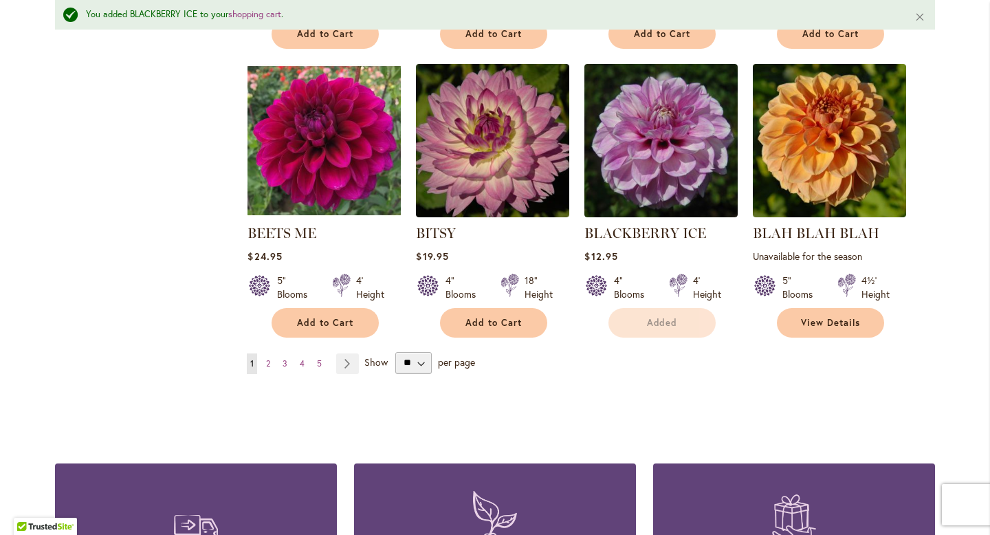
scroll to position [1189, 0]
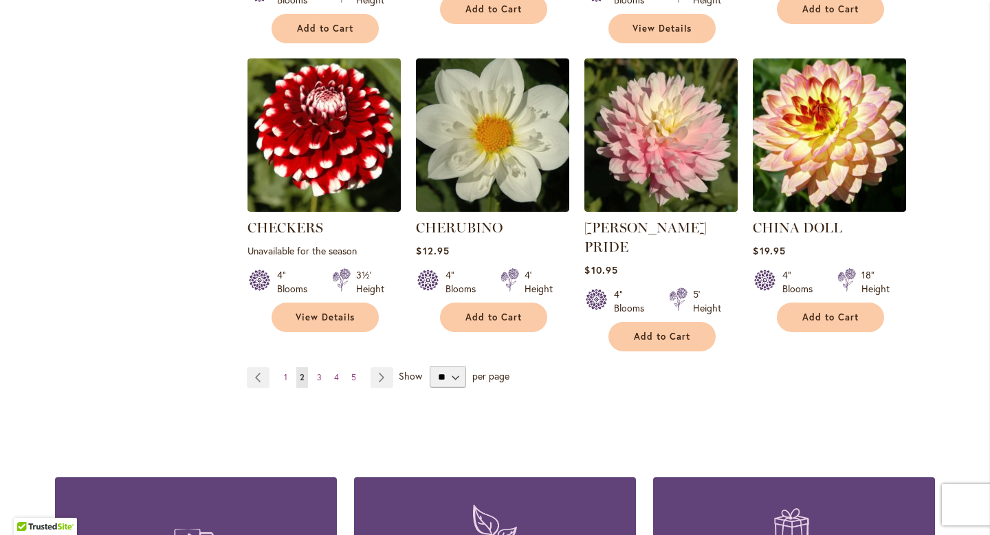
scroll to position [1171, 0]
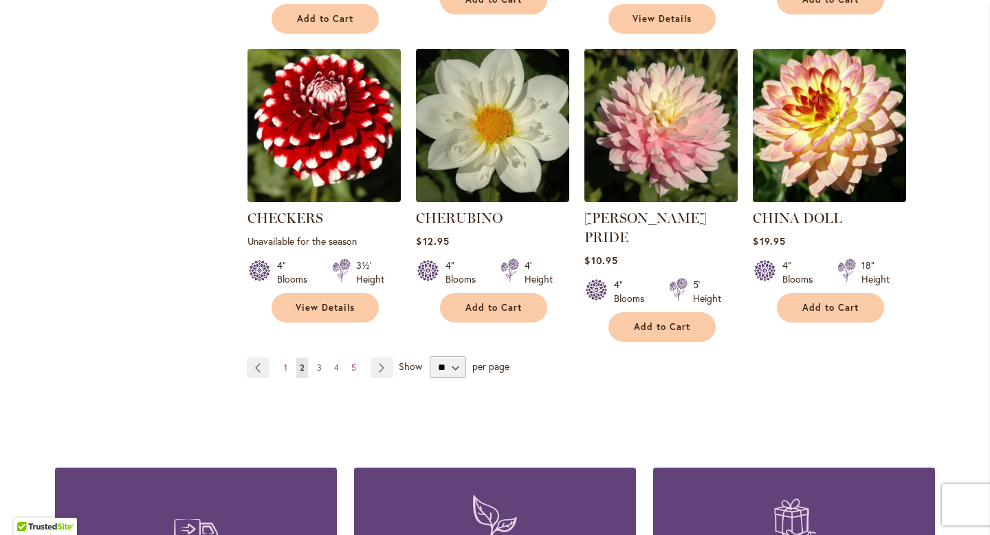
click at [317, 362] on span "3" at bounding box center [319, 367] width 5 height 10
